Goal: Transaction & Acquisition: Book appointment/travel/reservation

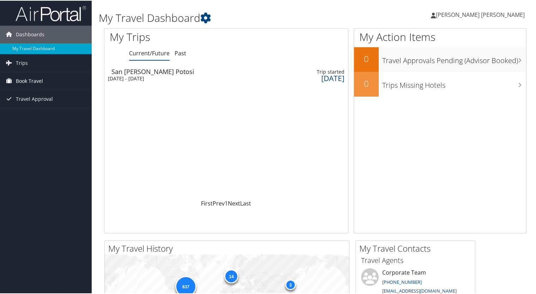
click at [38, 77] on span "Book Travel" at bounding box center [29, 81] width 27 height 18
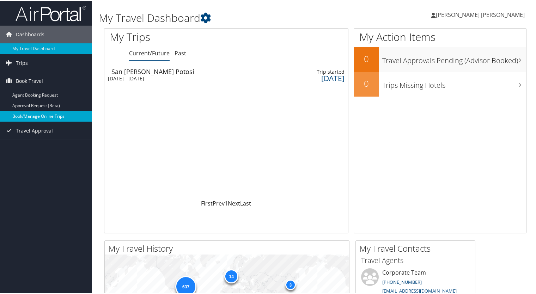
click at [48, 113] on link "Book/Manage Online Trips" at bounding box center [46, 115] width 92 height 11
